Goal: Task Accomplishment & Management: Manage account settings

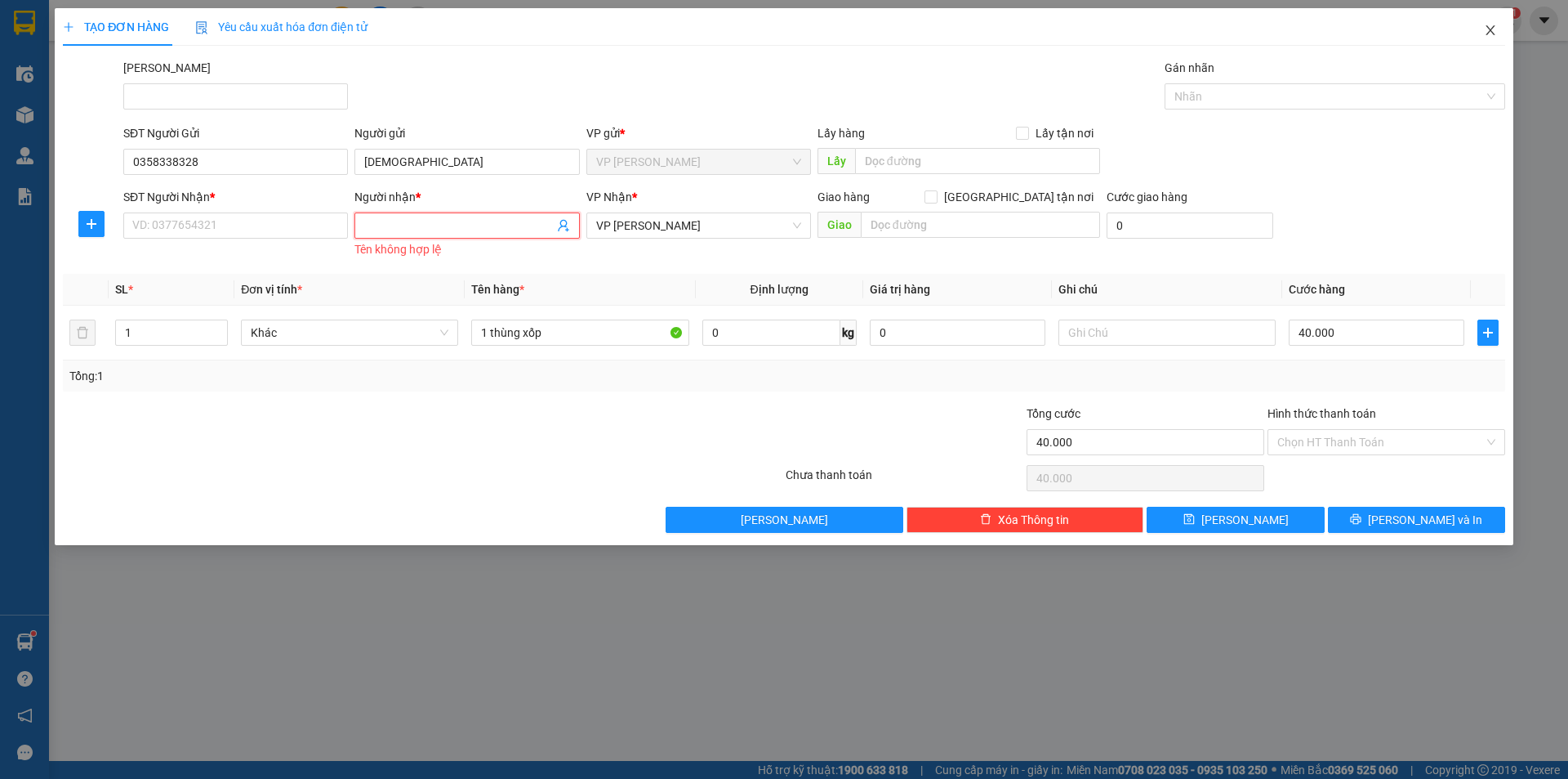
click at [1501, 31] on span "Close" at bounding box center [1490, 31] width 45 height 45
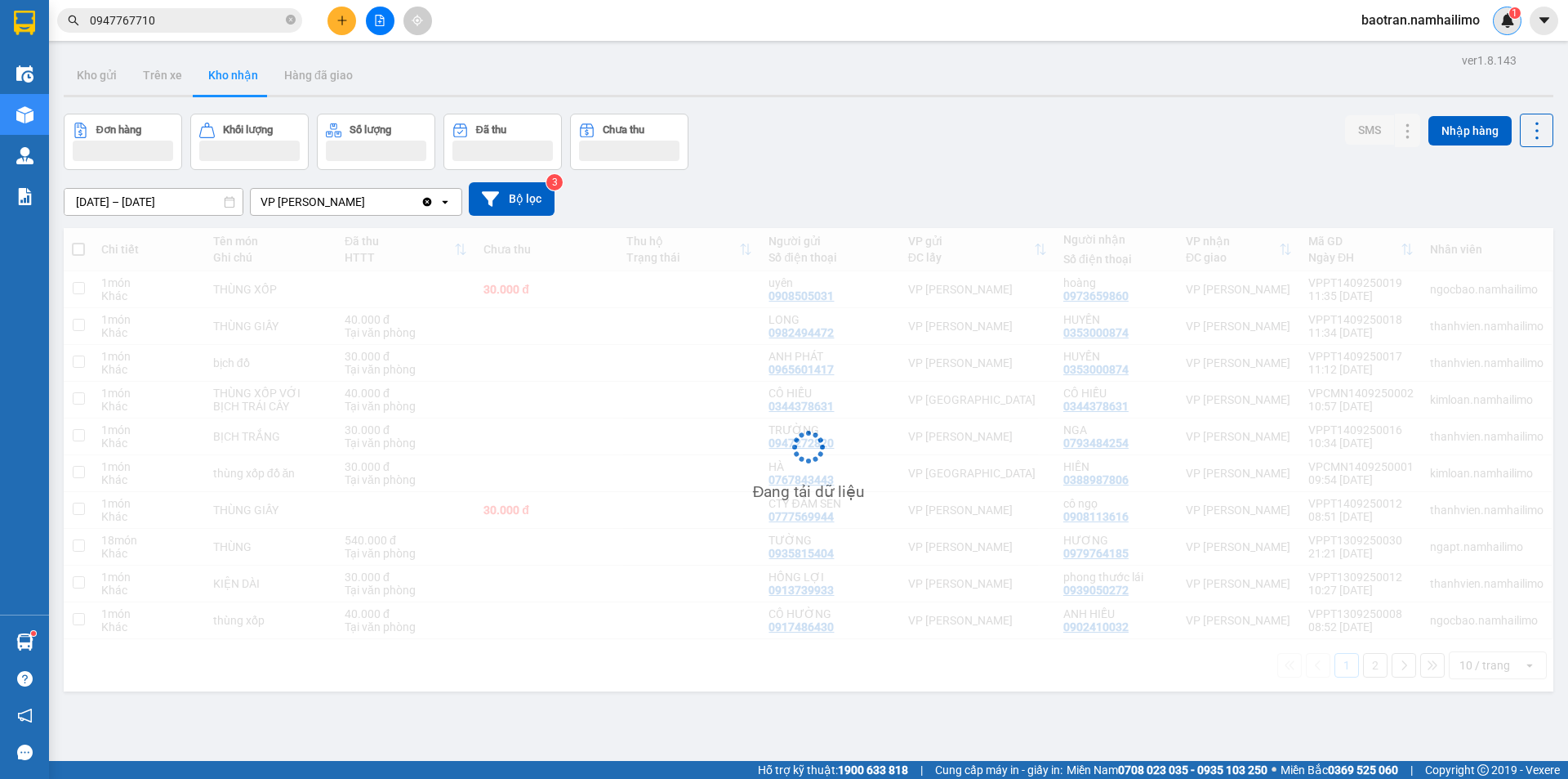
click at [1498, 27] on div "1" at bounding box center [1507, 20] width 29 height 29
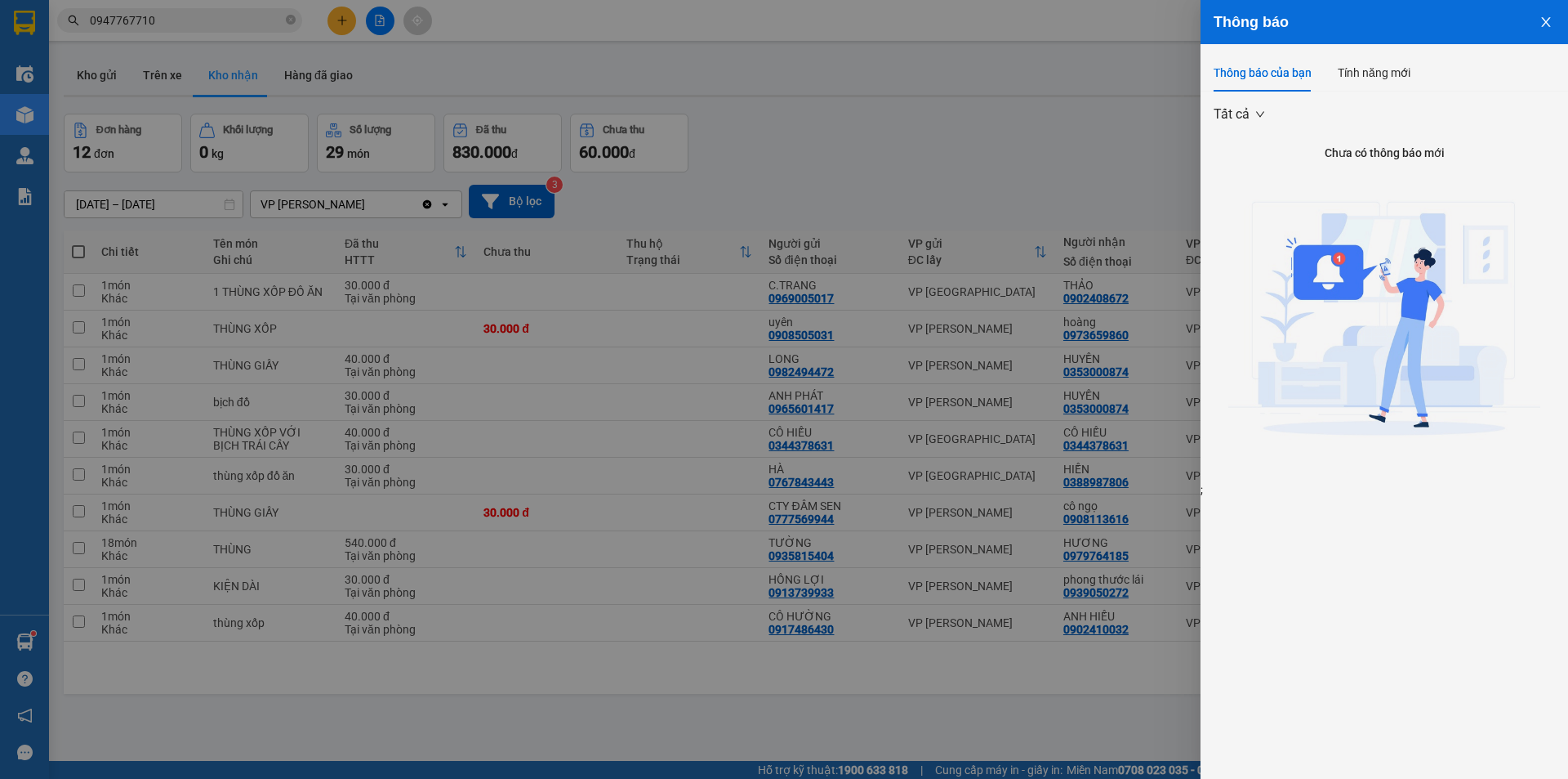
drag, startPoint x: 1056, startPoint y: 146, endPoint x: 1127, endPoint y: 98, distance: 85.7
click at [1067, 138] on div at bounding box center [784, 390] width 1568 height 779
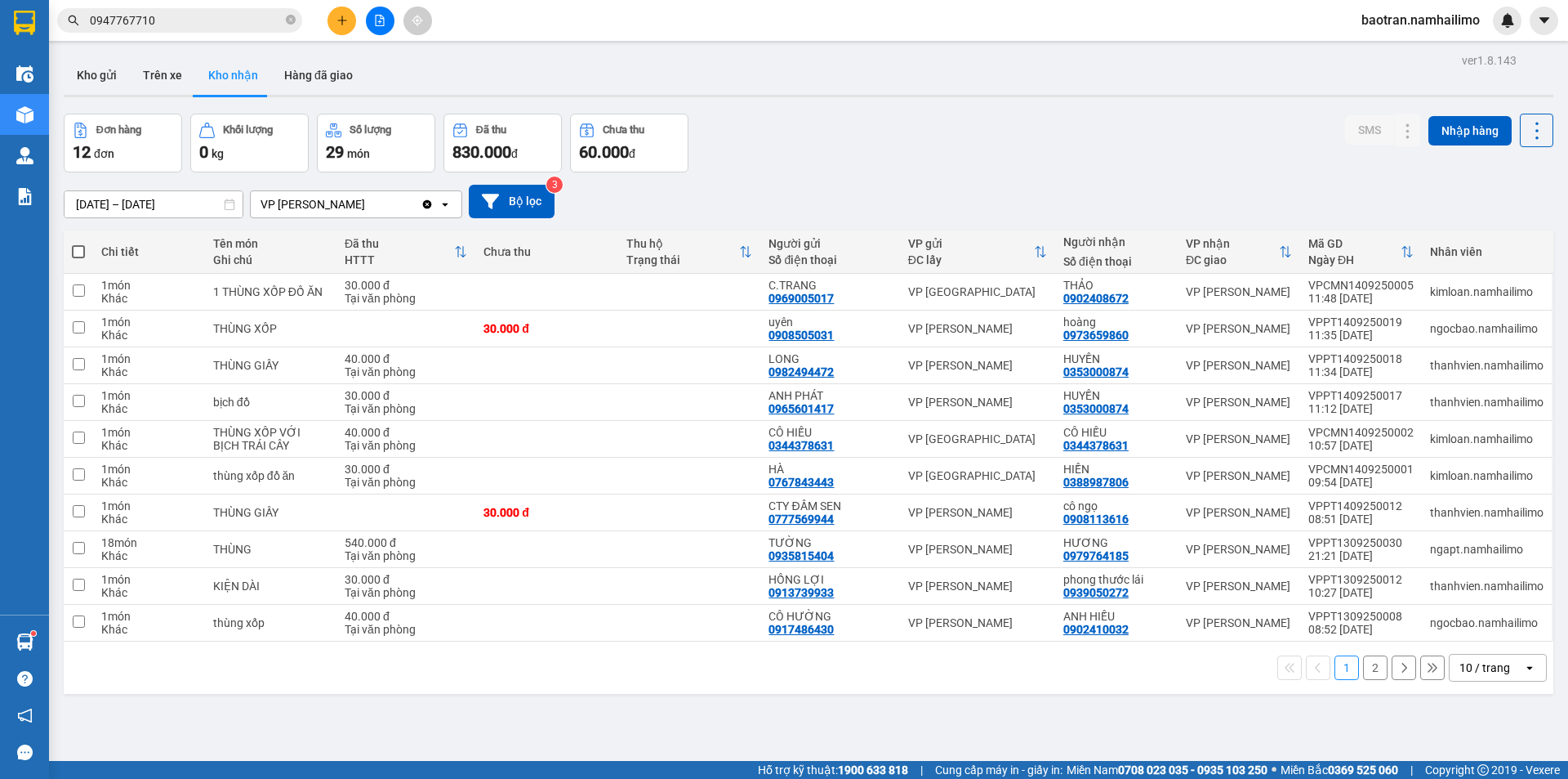
click at [1405, 17] on span "baotran.namhailimo" at bounding box center [1420, 19] width 145 height 20
click at [1440, 47] on span "Đăng xuất" at bounding box center [1427, 51] width 109 height 18
